Goal: Information Seeking & Learning: Learn about a topic

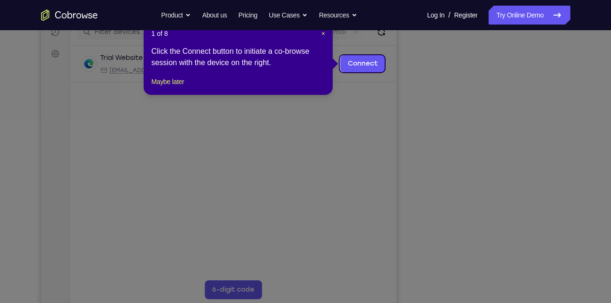
scroll to position [128, 0]
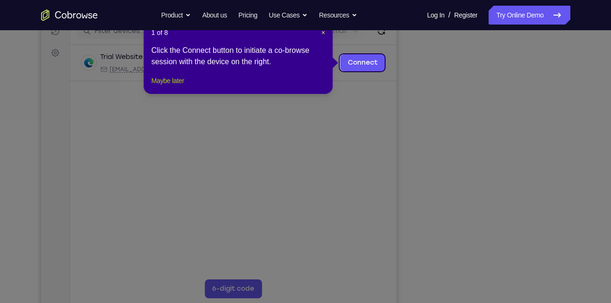
click at [180, 86] on button "Maybe later" at bounding box center [167, 80] width 33 height 11
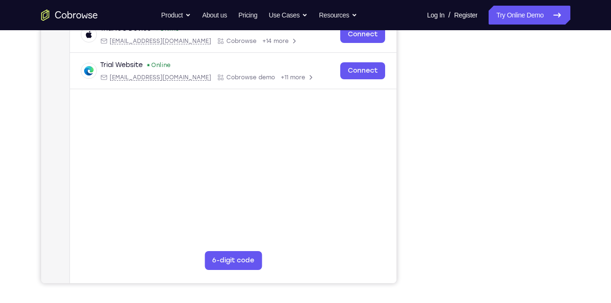
scroll to position [156, 0]
drag, startPoint x: 525, startPoint y: 18, endPoint x: 506, endPoint y: 287, distance: 269.5
click at [506, 287] on div "Your Support Agent Your Customer Web iOS Android Next Steps We’d be happy to gi…" at bounding box center [305, 185] width 605 height 623
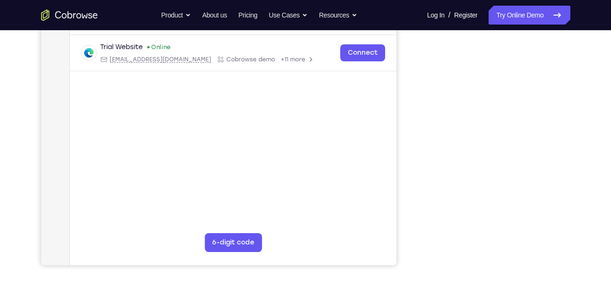
scroll to position [174, 0]
drag, startPoint x: 465, startPoint y: 266, endPoint x: 570, endPoint y: 188, distance: 130.7
click at [570, 188] on div "Your Support Agent Your Customer Web iOS Android Next Steps We’d be happy to gi…" at bounding box center [305, 167] width 605 height 623
click at [485, 276] on div "Your Support Agent Your Customer Web iOS Android Next Steps We’d be happy to gi…" at bounding box center [305, 167] width 605 height 623
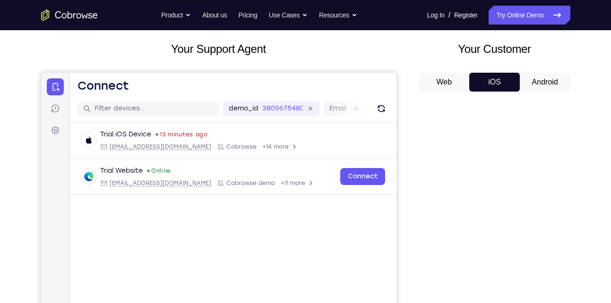
scroll to position [49, 0]
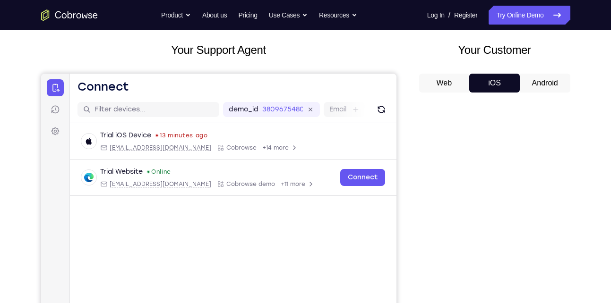
click at [442, 86] on button "Web" at bounding box center [444, 83] width 51 height 19
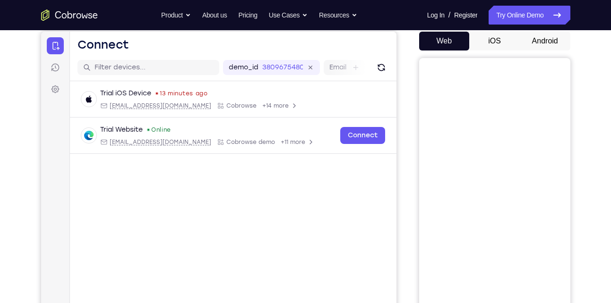
scroll to position [91, 0]
click at [486, 41] on button "iOS" at bounding box center [494, 41] width 51 height 19
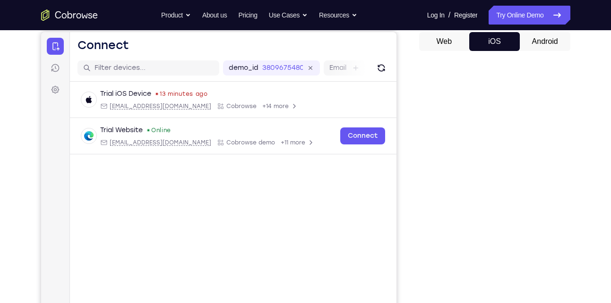
click at [539, 42] on button "Android" at bounding box center [545, 41] width 51 height 19
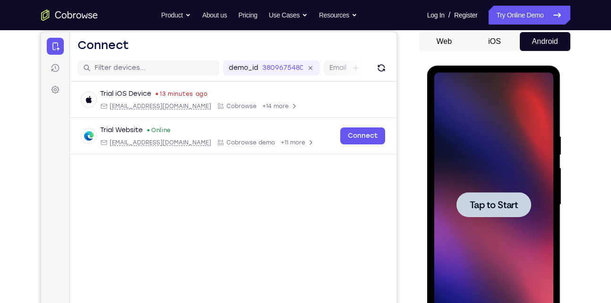
click at [455, 43] on button "Web" at bounding box center [444, 41] width 51 height 19
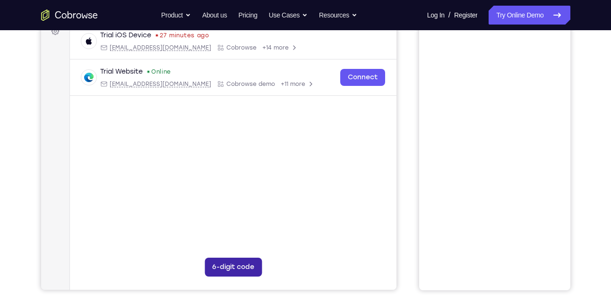
scroll to position [150, 0]
click at [237, 264] on button "6-digit code" at bounding box center [232, 267] width 57 height 19
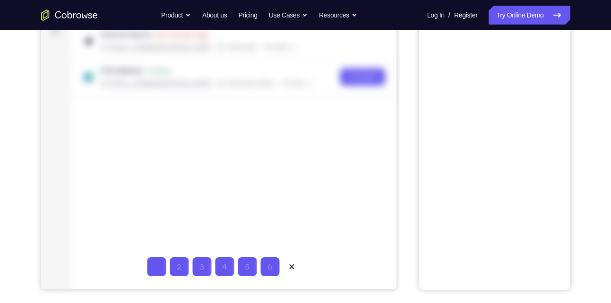
click at [293, 196] on div at bounding box center [218, 131] width 355 height 317
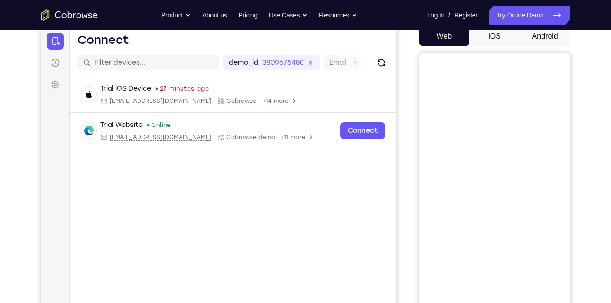
scroll to position [90, 0]
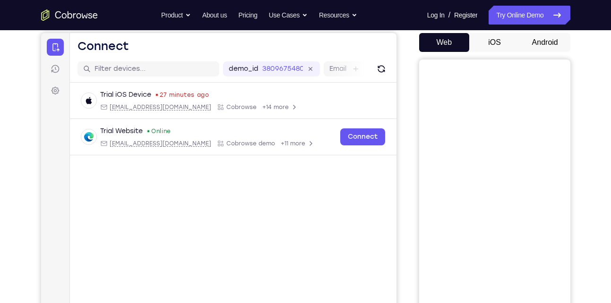
click at [185, 283] on main "demo_id 3809675480 3809675480 Email User ID Device ID Device name 6-digit code …" at bounding box center [232, 214] width 326 height 317
click at [559, 45] on button "Android" at bounding box center [545, 42] width 51 height 19
